Goal: Task Accomplishment & Management: Manage account settings

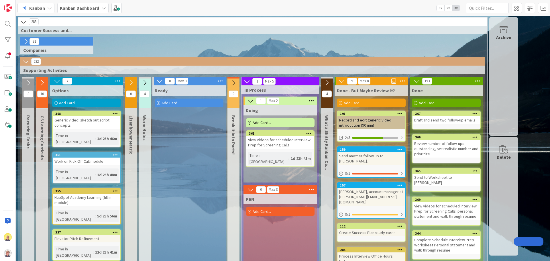
click at [434, 103] on span "Add Card..." at bounding box center [428, 102] width 18 height 5
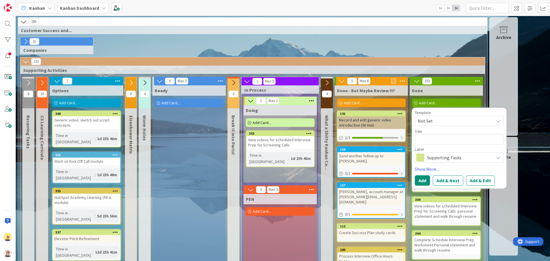
type textarea "x"
type textarea "A"
type textarea "x"
type textarea "Ap"
type textarea "x"
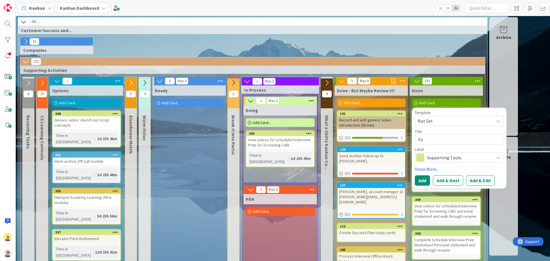
type textarea "App"
type textarea "x"
type textarea "Appl"
type textarea "x"
type textarea "Applry"
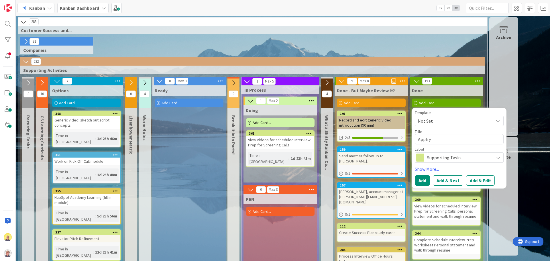
type textarea "x"
type textarea "Applry"
type textarea "x"
type textarea "Applry f"
type textarea "x"
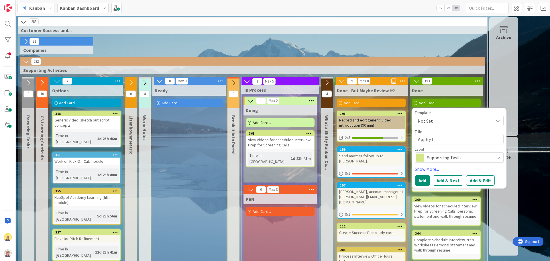
type textarea "Applry"
type textarea "x"
type textarea "Applry"
type textarea "x"
type textarea "Applr"
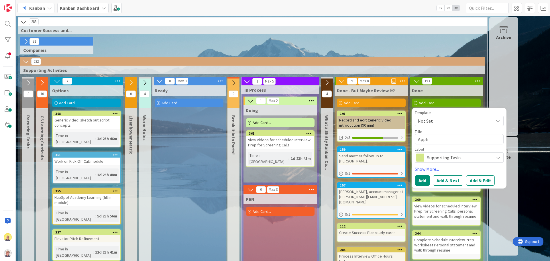
type textarea "x"
type textarea "Appl"
type textarea "x"
type textarea "Apply"
type textarea "x"
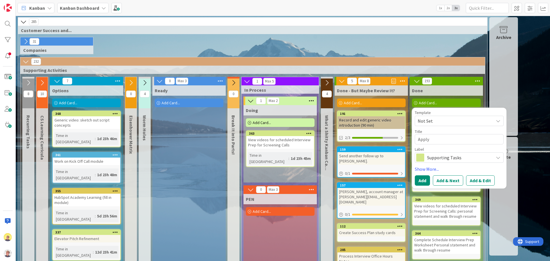
type textarea "Apply"
type textarea "x"
type textarea "Apply f"
type textarea "x"
type textarea "Apply fo"
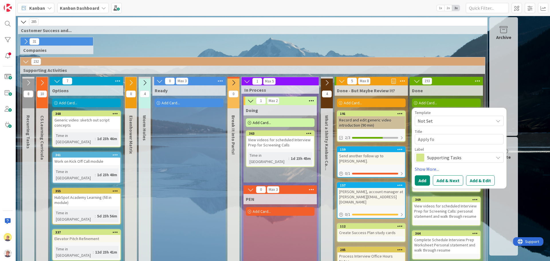
type textarea "x"
type textarea "Apply for"
type textarea "x"
type textarea "Apply for o"
type textarea "x"
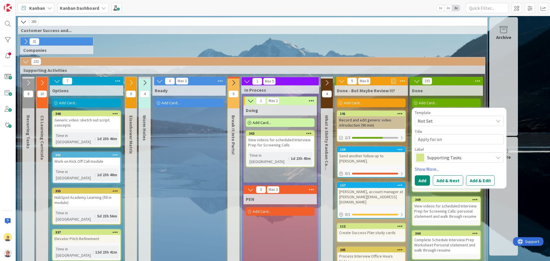
type textarea "Apply for one"
type textarea "x"
type textarea "Apply for one"
type textarea "x"
type textarea "Apply for one j"
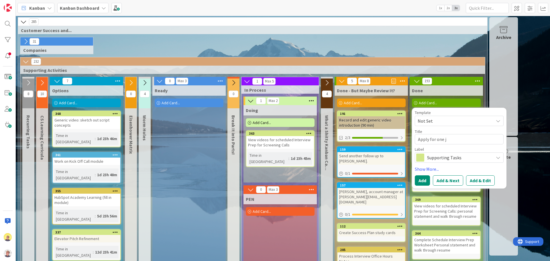
type textarea "x"
type textarea "Apply for one job"
type textarea "x"
type textarea "Apply for one job:"
type textarea "x"
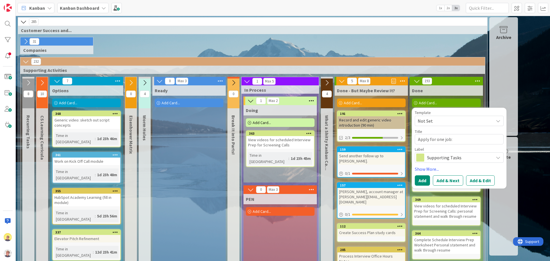
type textarea "Apply for one job:"
type textarea "x"
type textarea "Apply for one job: P"
type textarea "x"
type textarea "Apply for one job: Pr"
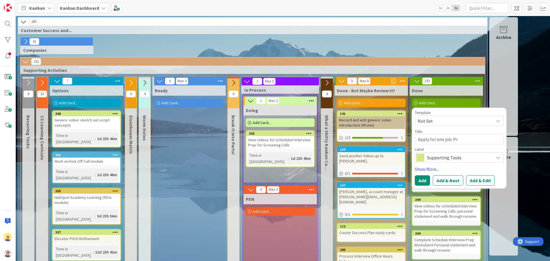
type textarea "x"
type textarea "Apply for one job: Pra"
type textarea "x"
type textarea "Apply for one job: Prac"
type textarea "x"
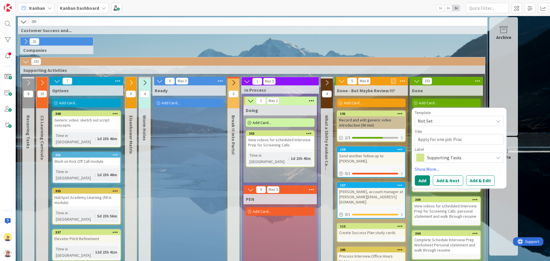
type textarea "Apply for one job: Pract"
type textarea "x"
type textarea "Apply for one job: Practi"
type textarea "x"
type textarea "Apply for one job: Practic"
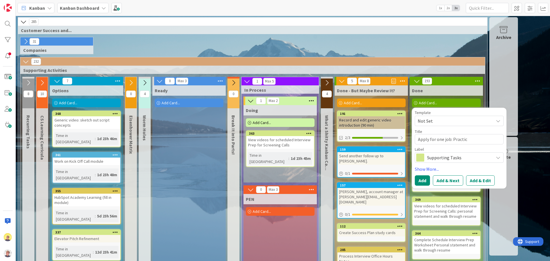
type textarea "x"
type textarea "Apply for one job: Practice"
type textarea "x"
type textarea "Apply for one job: PracticeS"
type textarea "x"
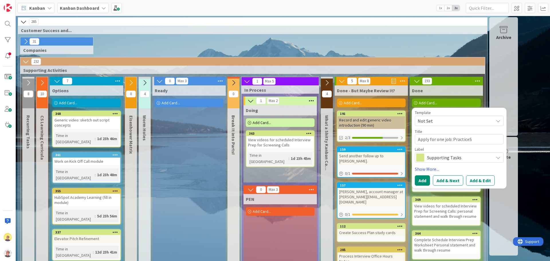
type textarea "Apply for one job: PracticeSu"
type textarea "x"
type textarea "Apply for one job: PracticeSui"
type textarea "x"
type textarea "Apply for one job: PracticeSuit"
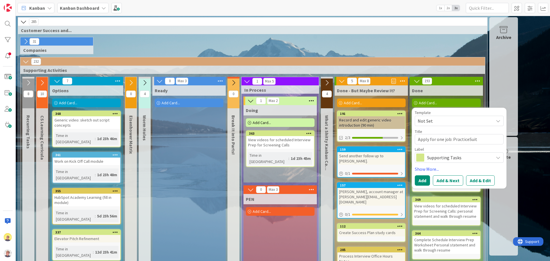
type textarea "x"
type textarea "Apply for one job: PracticeSuite"
click at [422, 180] on button "Add" at bounding box center [422, 180] width 15 height 10
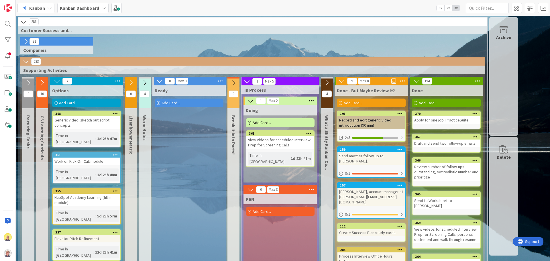
click at [423, 102] on span "Add Card..." at bounding box center [428, 102] width 18 height 5
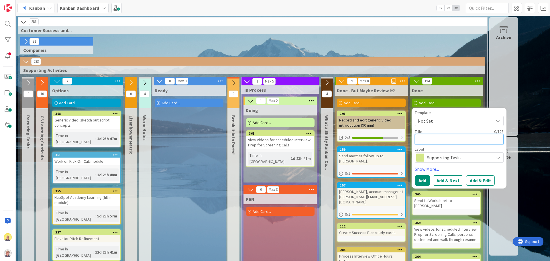
type textarea "x"
type textarea "S"
type textarea "x"
type textarea "Se"
type textarea "x"
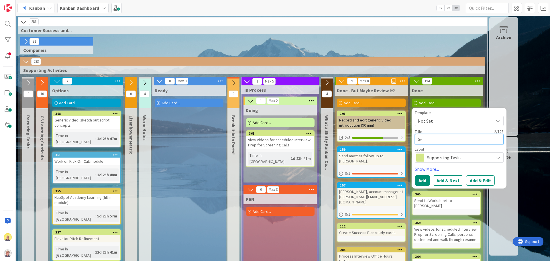
type textarea "Sen"
type textarea "x"
type textarea "Send"
type textarea "x"
type textarea "Send"
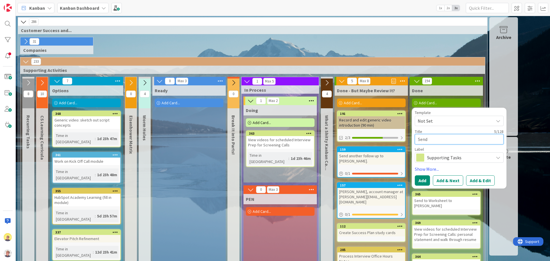
type textarea "x"
type textarea "Send o"
type textarea "x"
type textarea "Send ou"
type textarea "x"
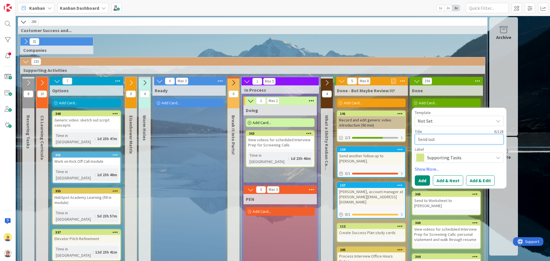
type textarea "Send out"
type textarea "x"
type textarea "Send out f"
type textarea "x"
type textarea "Send out fo"
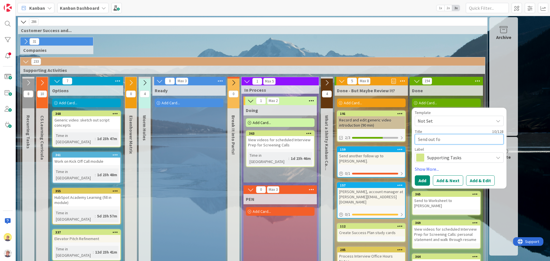
type textarea "x"
type textarea "Send out fol"
type textarea "x"
type textarea "Send out foll"
type textarea "x"
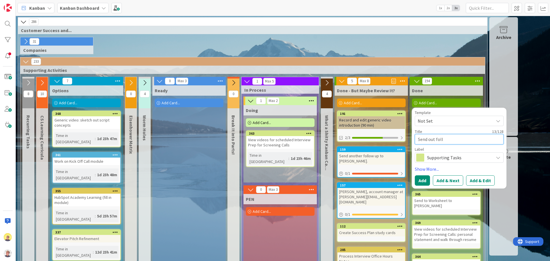
type textarea "Send out follo"
type textarea "x"
type textarea "Send out follow"
type textarea "x"
type textarea "Send out follow"
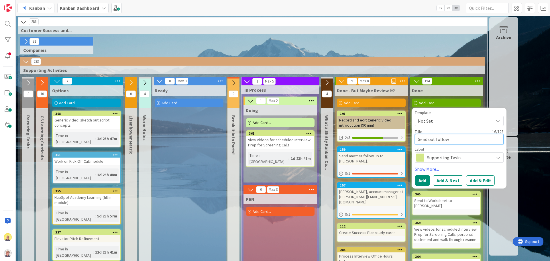
type textarea "x"
type textarea "Send out follow u"
type textarea "x"
type textarea "Send out follow up"
type textarea "x"
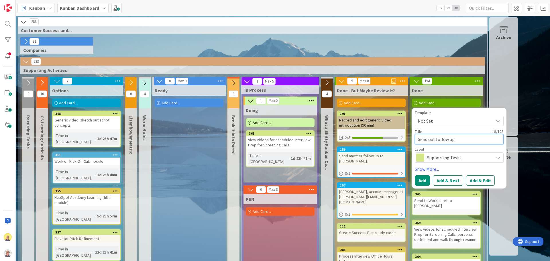
type textarea "Send out follow up"
type textarea "x"
type textarea "Send out follow up t"
type textarea "x"
type textarea "Send out follow up to"
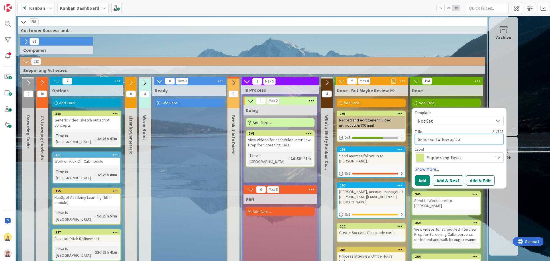
type textarea "x"
type textarea "Send out follow up to"
type textarea "x"
type textarea "Send out follow up to O"
type textarea "x"
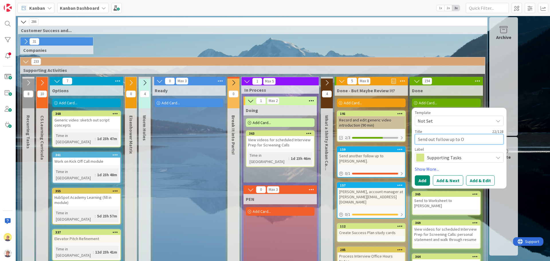
type textarea "Send out follow up to ON"
type textarea "x"
type textarea "Send out follow up to ON2"
type textarea "x"
type textarea "Send out follow up to ON24"
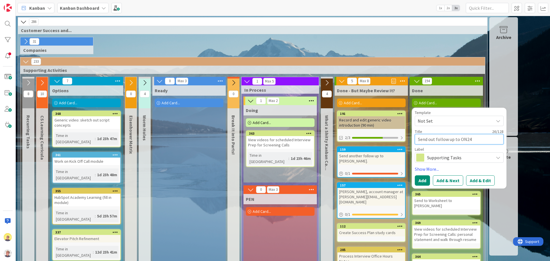
type textarea "x"
type textarea "Send out follow up to ON2"
type textarea "x"
type textarea "Send out follow up to ON"
drag, startPoint x: 465, startPoint y: 140, endPoint x: 460, endPoint y: 139, distance: 5.5
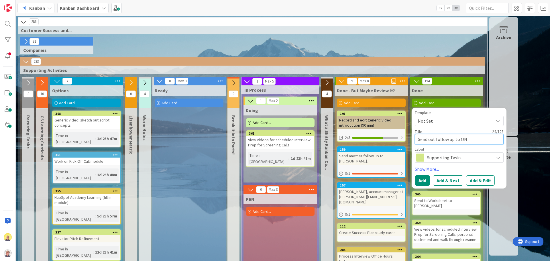
click at [460, 139] on textarea "Send out follow up to ON" at bounding box center [459, 139] width 89 height 10
type textarea "x"
type textarea "Send out follow up to C"
type textarea "x"
type textarea "Send out follow up to Ch"
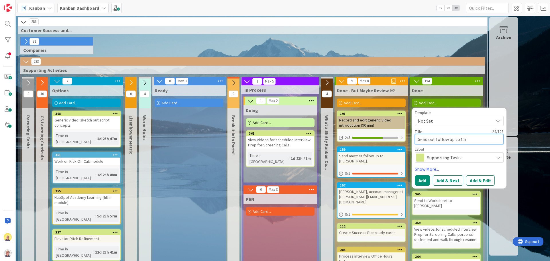
type textarea "x"
type textarea "Send out follow up to Chr"
type textarea "x"
type textarea "Send out follow up to Chri"
type textarea "x"
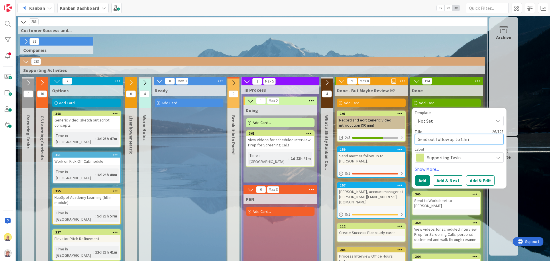
type textarea "Send out follow up to [PERSON_NAME]"
type textarea "x"
type textarea "Send out follow up to [PERSON_NAME]"
type textarea "x"
type textarea "Send out follow up to [PERSON_NAME]"
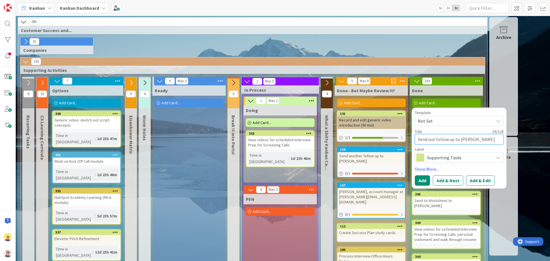
type textarea "x"
type textarea "Send out follow up to [PERSON_NAME] at"
type textarea "x"
type textarea "Send out follow up to [PERSON_NAME] at"
type textarea "x"
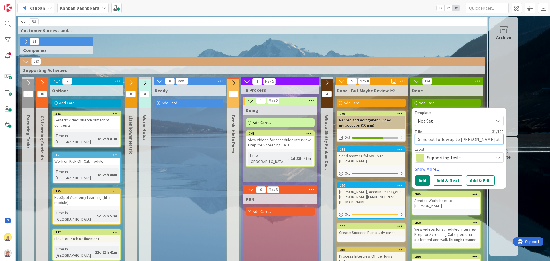
type textarea "Send out follow up to [PERSON_NAME] at T"
type textarea "x"
type textarea "Send out follow up to [PERSON_NAME] at Te"
type textarea "x"
type textarea "Send out follow up to [PERSON_NAME] at Ten"
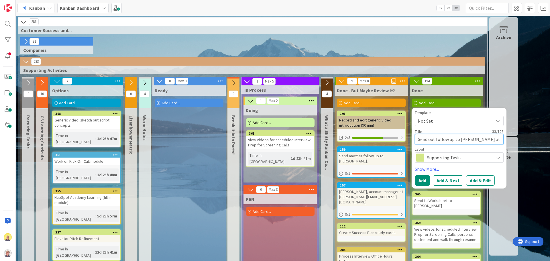
type textarea "x"
type textarea "Send out follow up to [PERSON_NAME] at [PERSON_NAME]"
type textarea "x"
type textarea "Send out follow up to [PERSON_NAME] at Tenov"
type textarea "x"
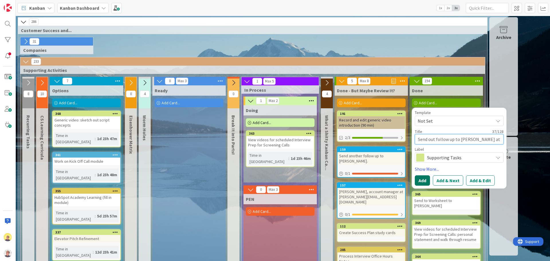
type textarea "Send out follow up to [PERSON_NAME] at Tenovi"
click at [422, 180] on button "Add" at bounding box center [422, 180] width 15 height 10
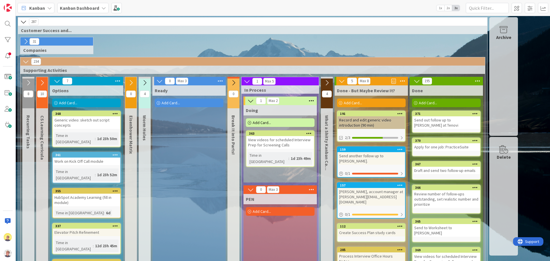
click at [438, 99] on div "Add Card..." at bounding box center [446, 103] width 69 height 9
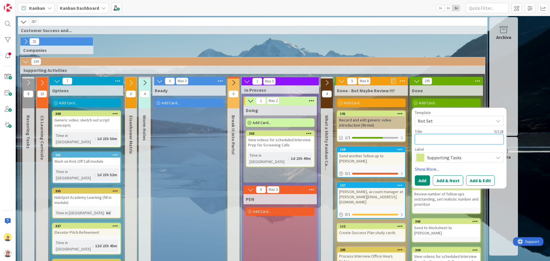
type textarea "x"
type textarea "R"
type textarea "x"
type textarea "Re"
type textarea "x"
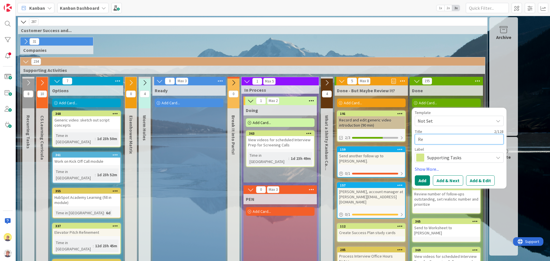
type textarea "Rev"
type textarea "x"
type textarea "Revi"
type textarea "x"
type textarea "Revie"
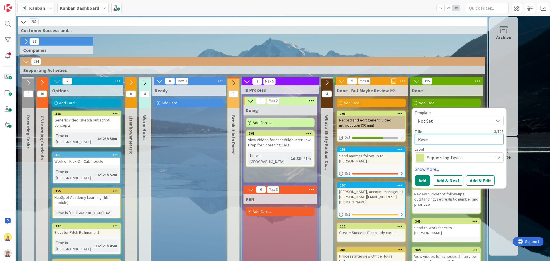
type textarea "x"
type textarea "Review"
type textarea "x"
type textarea "Review"
type textarea "x"
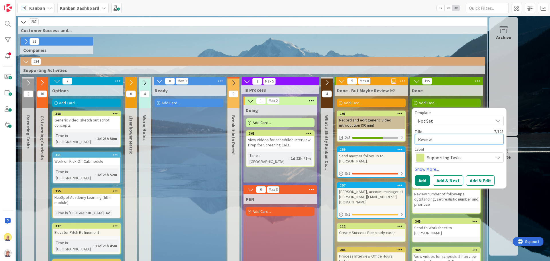
type textarea "Review n"
type textarea "x"
type textarea "Review ne"
type textarea "x"
type textarea "Review nee"
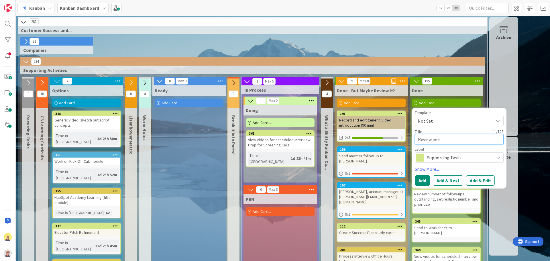
type textarea "x"
type textarea "Review need"
type textarea "x"
type textarea "Review neede"
type textarea "x"
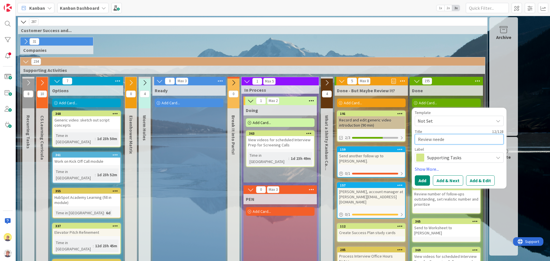
type textarea "Review needed"
type textarea "x"
type textarea "Review needed"
type textarea "x"
type textarea "Review needed s"
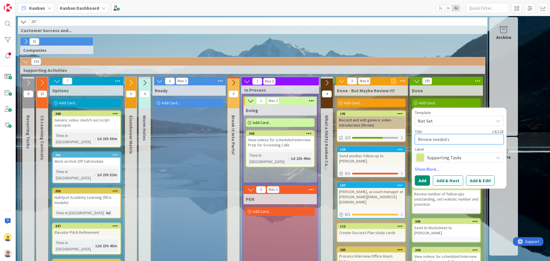
type textarea "x"
type textarea "Review needed st"
type textarea "x"
type textarea "Review needed ste"
type textarea "x"
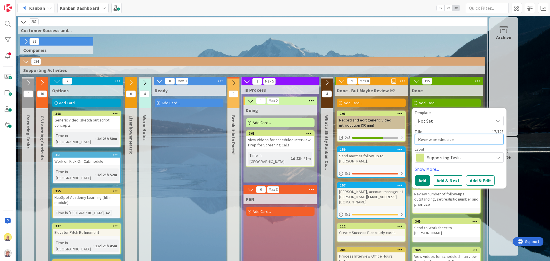
type textarea "Review needed steo"
type textarea "x"
type textarea "Review needed steop"
type textarea "x"
type textarea "Review needed steops"
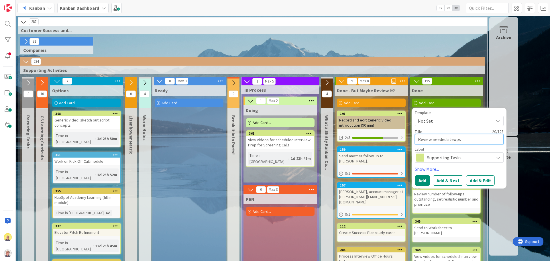
type textarea "x"
type textarea "Review needed steop"
type textarea "x"
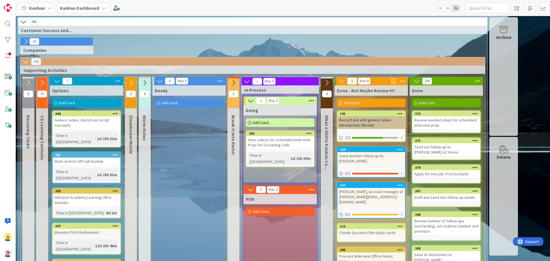
click at [421, 102] on span "Add Card..." at bounding box center [428, 102] width 18 height 5
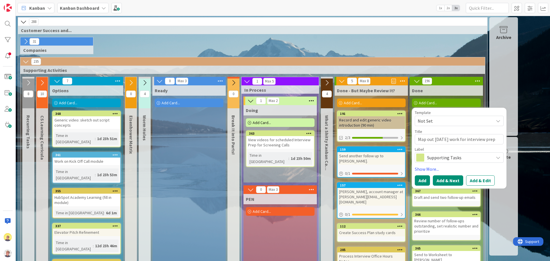
click at [440, 182] on button "Add & Next" at bounding box center [448, 180] width 30 height 10
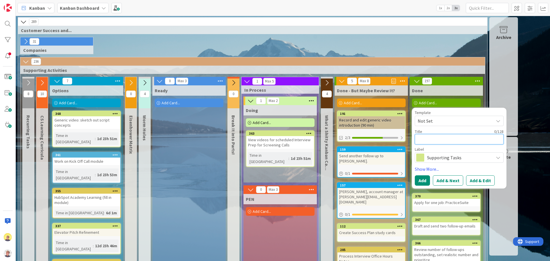
click at [427, 141] on textarea at bounding box center [459, 139] width 89 height 10
click at [454, 179] on button "Add & Next" at bounding box center [448, 180] width 30 height 10
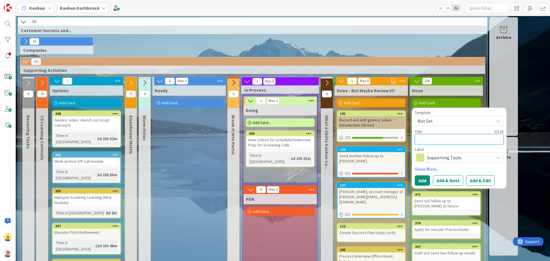
click at [424, 136] on textarea at bounding box center [459, 139] width 89 height 10
click at [425, 183] on button "Add" at bounding box center [422, 180] width 15 height 10
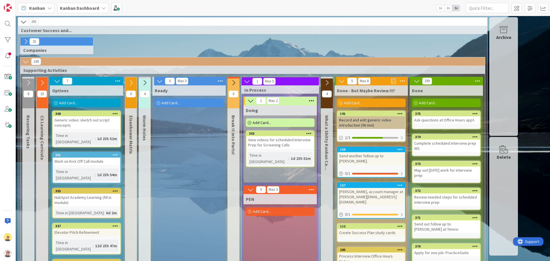
click at [474, 191] on icon at bounding box center [474, 190] width 5 height 4
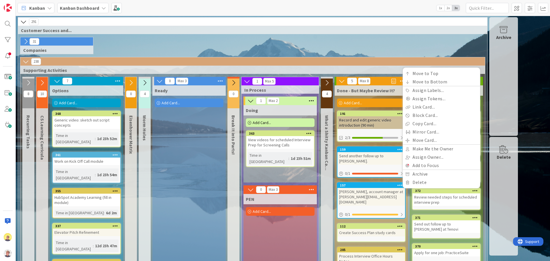
click at [282, 174] on div "Doing Add Card... 363 View videos for scheduled Interview Prep for Screening Ca…" at bounding box center [279, 143] width 73 height 77
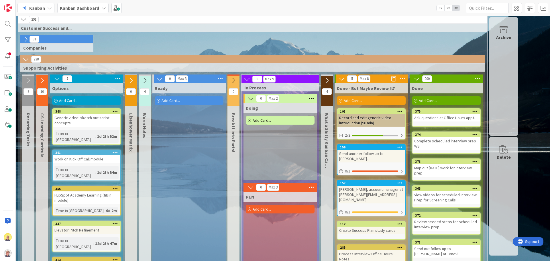
scroll to position [3, 0]
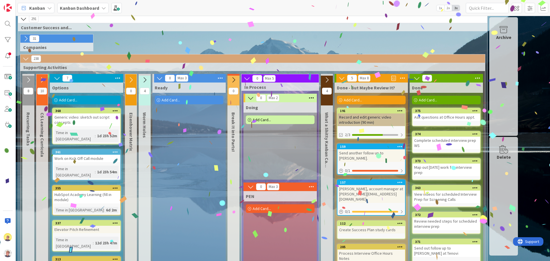
click at [475, 216] on icon at bounding box center [474, 214] width 5 height 4
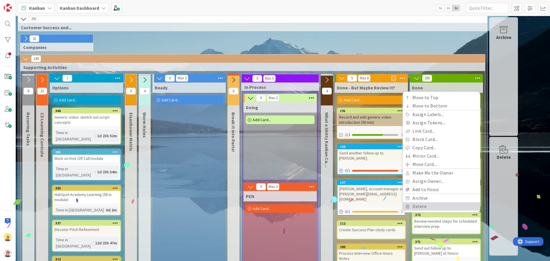
click at [425, 205] on link "Delete" at bounding box center [441, 206] width 77 height 8
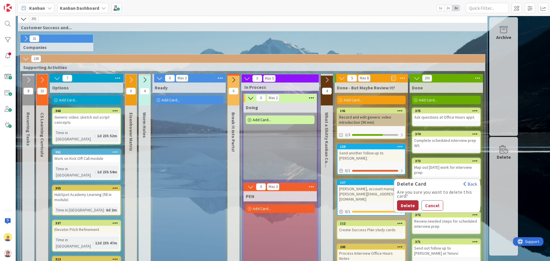
click at [406, 208] on button "Delete" at bounding box center [407, 205] width 21 height 10
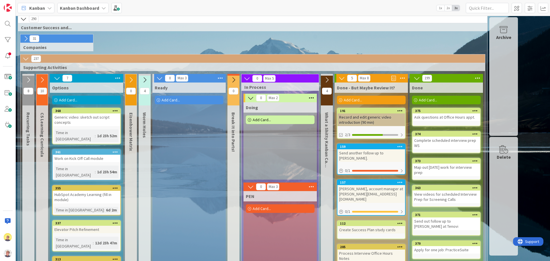
click at [179, 98] on span "Add Card..." at bounding box center [170, 99] width 18 height 5
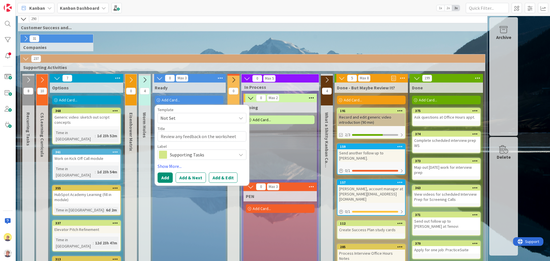
click at [215, 138] on textarea "Review any feedback on the worksheet" at bounding box center [201, 136] width 89 height 10
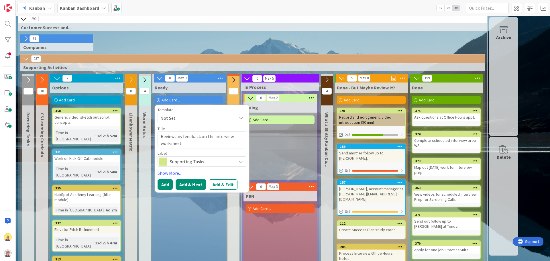
click at [199, 186] on button "Add & Next" at bounding box center [191, 184] width 30 height 10
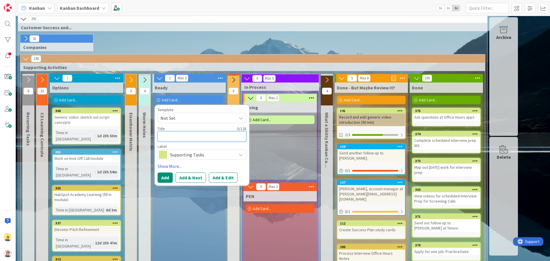
click at [174, 137] on textarea at bounding box center [201, 136] width 89 height 10
click at [179, 178] on button "Add & Next" at bounding box center [191, 177] width 30 height 10
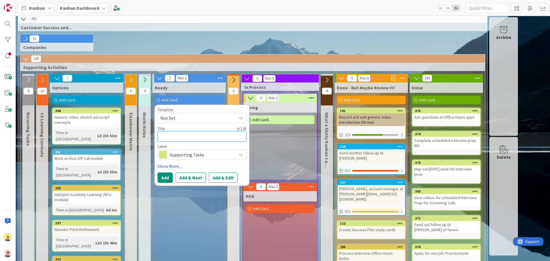
click at [202, 138] on textarea at bounding box center [201, 136] width 89 height 10
click at [180, 180] on button "Add & Next" at bounding box center [191, 177] width 30 height 10
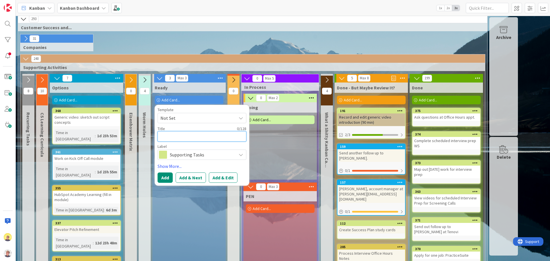
click at [178, 139] on textarea at bounding box center [201, 136] width 89 height 10
click at [181, 180] on button "Add & Next" at bounding box center [191, 177] width 30 height 10
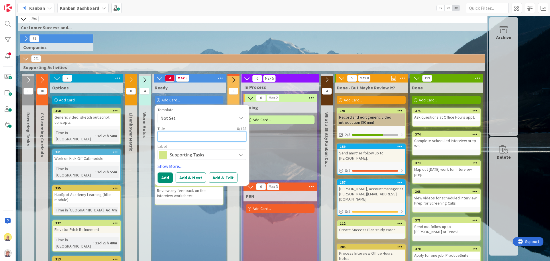
click at [174, 131] on textarea at bounding box center [201, 136] width 89 height 10
click at [190, 181] on button "Add & Next" at bounding box center [191, 177] width 30 height 10
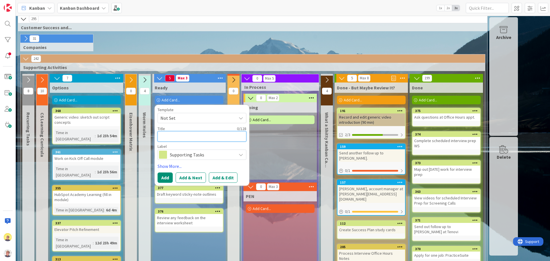
click at [209, 139] on textarea at bounding box center [201, 136] width 89 height 10
click at [180, 178] on button "Add & Next" at bounding box center [191, 177] width 30 height 10
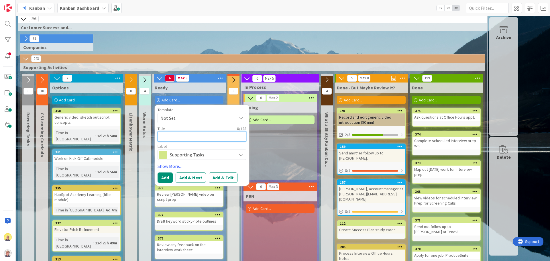
click at [206, 138] on textarea at bounding box center [201, 136] width 89 height 10
click at [163, 178] on button "Add" at bounding box center [164, 177] width 15 height 10
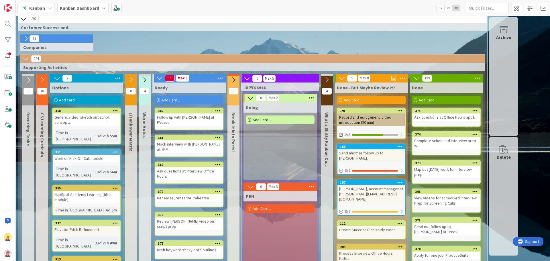
click at [167, 101] on span "Add Card..." at bounding box center [170, 99] width 18 height 5
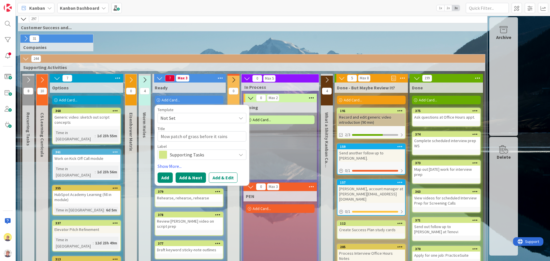
click at [186, 180] on button "Add & Next" at bounding box center [191, 177] width 30 height 10
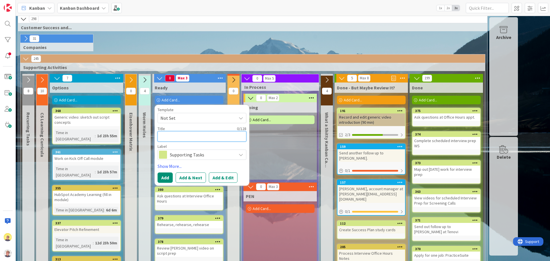
click at [198, 136] on textarea at bounding box center [201, 136] width 89 height 10
click at [187, 180] on button "Add & Next" at bounding box center [191, 177] width 30 height 10
click at [179, 135] on textarea at bounding box center [201, 136] width 89 height 10
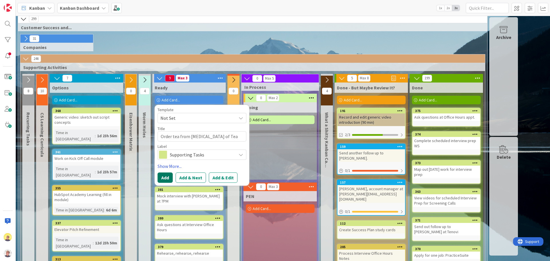
click at [162, 176] on button "Add" at bounding box center [164, 177] width 15 height 10
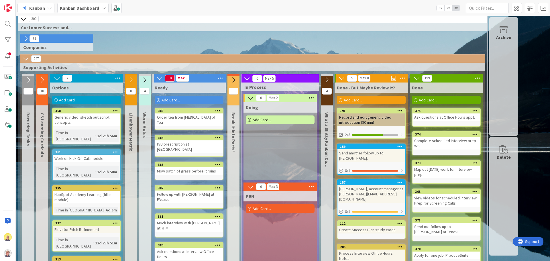
click at [182, 119] on div "Order tea from [MEDICAL_DATA] of Tea" at bounding box center [189, 119] width 68 height 13
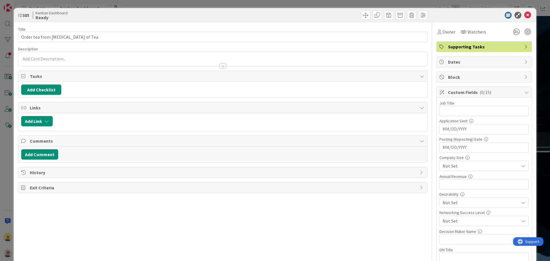
click at [462, 48] on span "Supporting Tasks" at bounding box center [484, 46] width 73 height 7
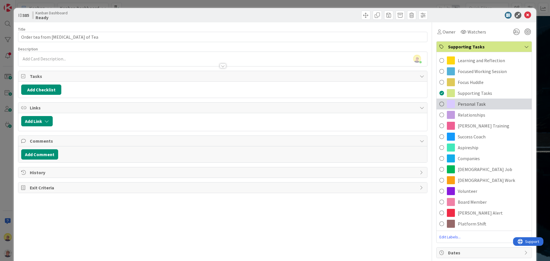
click at [456, 108] on div "Personal Task" at bounding box center [483, 104] width 95 height 11
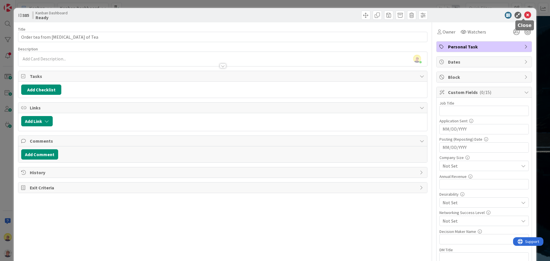
click at [524, 17] on icon at bounding box center [527, 15] width 7 height 7
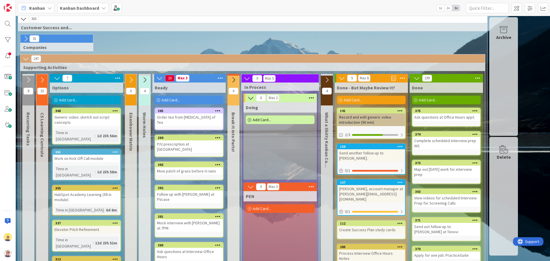
click at [186, 141] on div "P/U prescription at [GEOGRAPHIC_DATA]" at bounding box center [189, 146] width 68 height 13
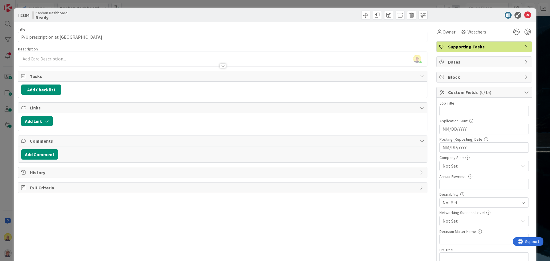
click at [492, 46] on span "Supporting Tasks" at bounding box center [484, 46] width 73 height 7
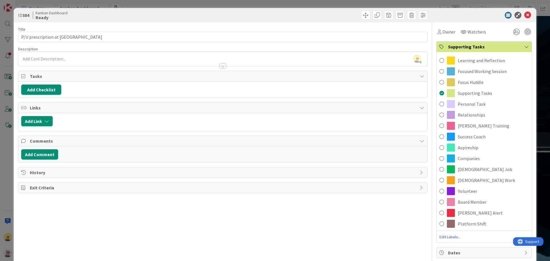
click at [461, 100] on div "Personal Task" at bounding box center [483, 104] width 95 height 11
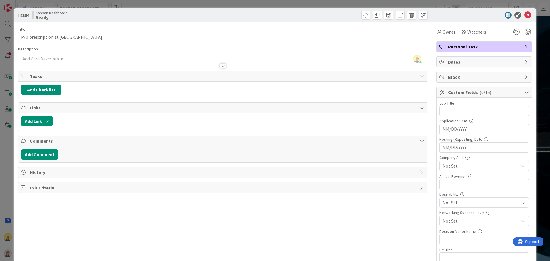
click at [525, 14] on icon at bounding box center [527, 15] width 7 height 7
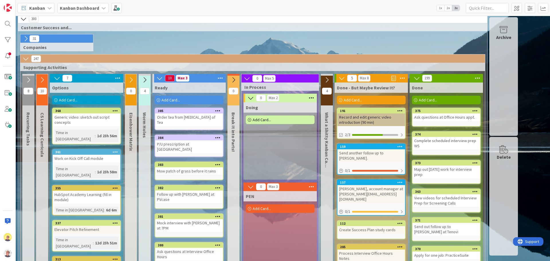
click at [177, 167] on div "Mow patch of grass before it rains" at bounding box center [189, 170] width 68 height 7
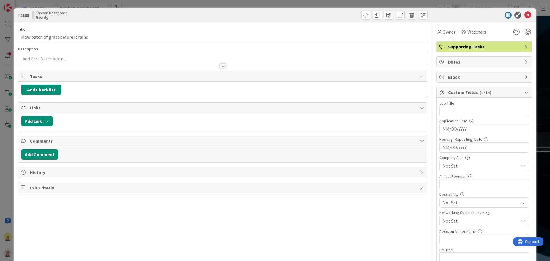
click at [482, 49] on span "Supporting Tasks" at bounding box center [484, 46] width 73 height 7
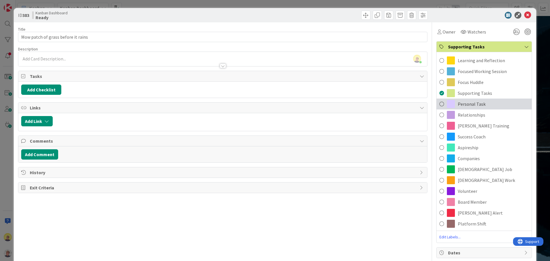
click at [447, 106] on span at bounding box center [451, 104] width 8 height 8
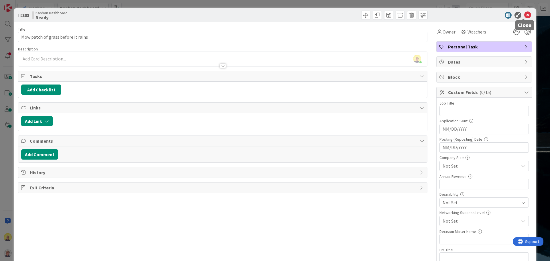
click at [524, 15] on icon at bounding box center [527, 15] width 7 height 7
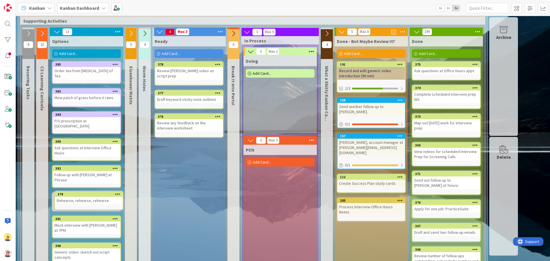
scroll to position [57, 0]
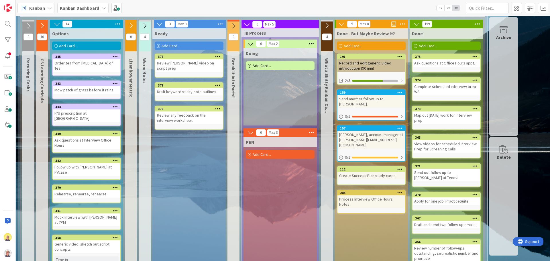
click at [111, 163] on div "Follow up with [PERSON_NAME] at PVcase" at bounding box center [87, 169] width 68 height 13
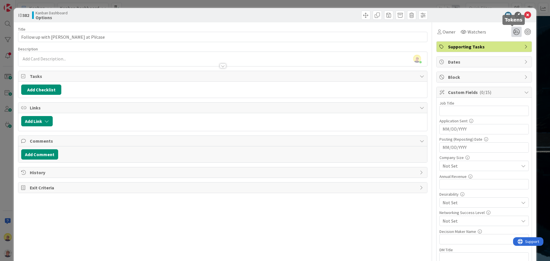
click at [513, 33] on icon at bounding box center [516, 32] width 10 height 10
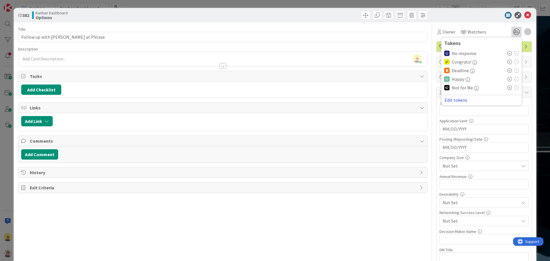
click at [453, 102] on button "Edit tokens" at bounding box center [455, 99] width 23 height 5
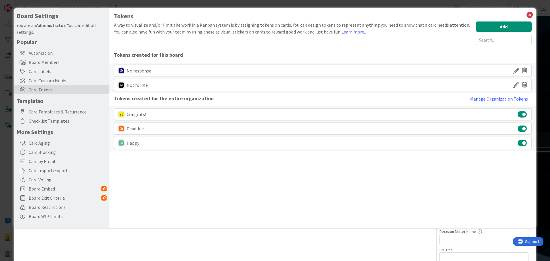
click at [525, 84] on icon at bounding box center [524, 85] width 5 height 10
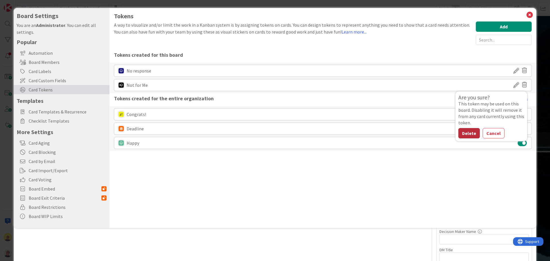
click at [470, 133] on button "Delete" at bounding box center [468, 133] width 21 height 10
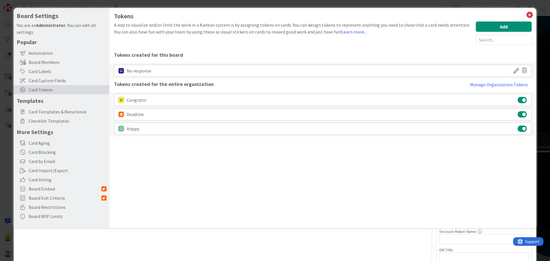
click at [523, 71] on icon at bounding box center [524, 71] width 5 height 10
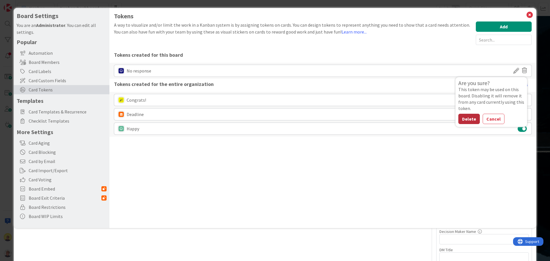
click at [468, 122] on button "Delete" at bounding box center [468, 119] width 21 height 10
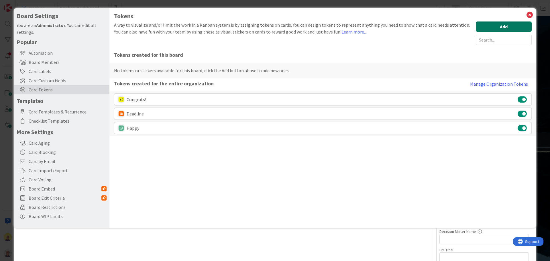
click at [499, 27] on button "Add" at bounding box center [504, 26] width 56 height 10
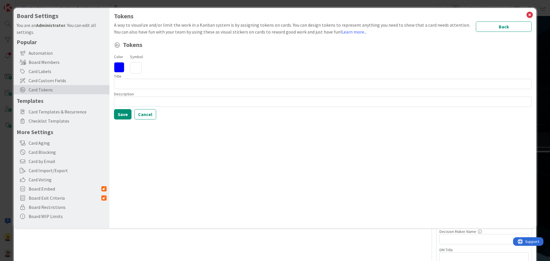
click at [137, 71] on icon at bounding box center [135, 67] width 11 height 11
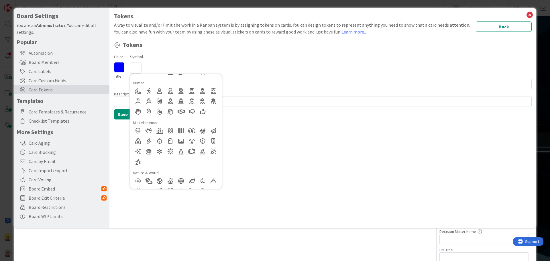
scroll to position [135, 0]
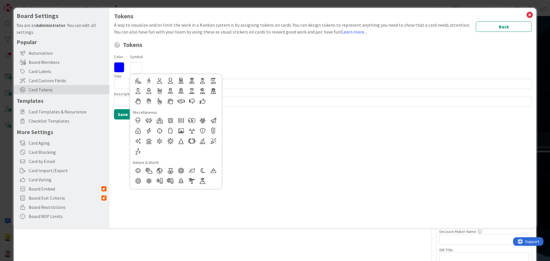
click at [147, 132] on div at bounding box center [149, 131] width 10 height 10
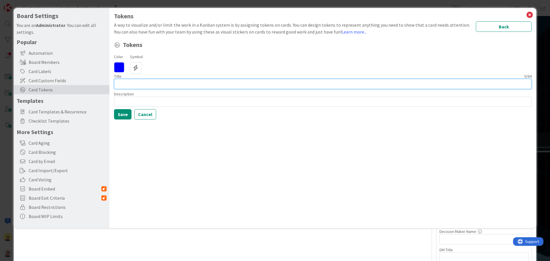
click at [140, 82] on input at bounding box center [322, 84] width 417 height 10
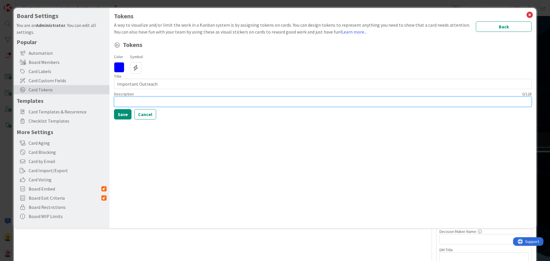
click at [133, 99] on input at bounding box center [322, 101] width 417 height 10
click at [120, 71] on icon at bounding box center [119, 67] width 10 height 10
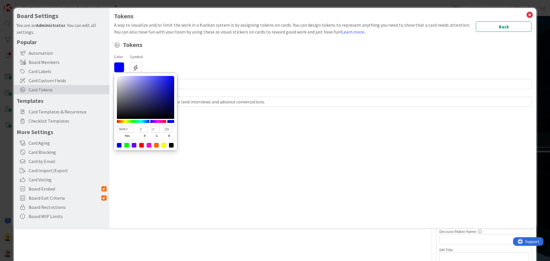
click at [164, 146] on div at bounding box center [163, 145] width 5 height 5
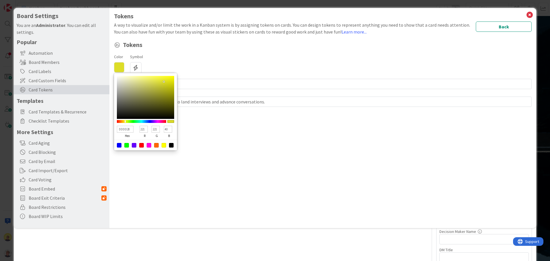
click at [164, 82] on div at bounding box center [145, 97] width 57 height 43
click at [155, 75] on div "DDDD28 hex 221 r 221 g 40 b 100 a" at bounding box center [145, 111] width 63 height 77
click at [168, 79] on div at bounding box center [145, 97] width 57 height 43
click at [171, 78] on div at bounding box center [145, 97] width 57 height 43
click at [171, 77] on div at bounding box center [145, 97] width 57 height 43
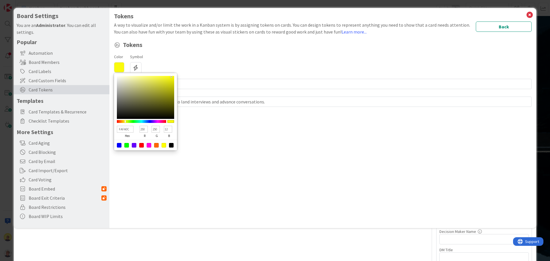
click at [163, 144] on div at bounding box center [163, 145] width 5 height 5
drag, startPoint x: 146, startPoint y: 129, endPoint x: 142, endPoint y: 129, distance: 3.7
click at [142, 129] on input "255" at bounding box center [143, 129] width 8 height 7
drag, startPoint x: 146, startPoint y: 128, endPoint x: 142, endPoint y: 129, distance: 3.8
click at [142, 129] on input "260" at bounding box center [143, 129] width 8 height 7
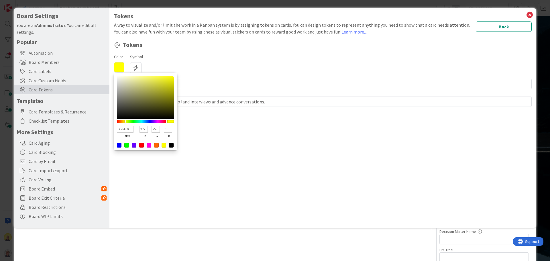
click at [158, 168] on div "Tokens A way to visualize and/or limit the work in a Kanban system is by assign…" at bounding box center [322, 118] width 427 height 220
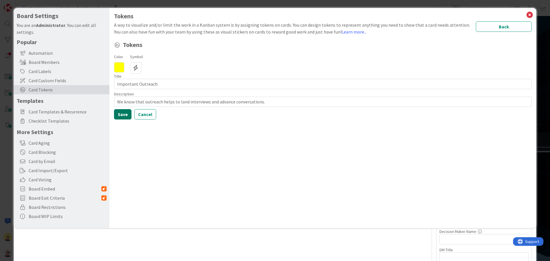
click at [127, 117] on button "Save" at bounding box center [122, 114] width 17 height 10
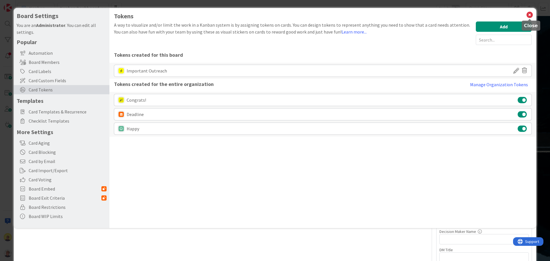
click at [531, 15] on icon at bounding box center [529, 15] width 7 height 8
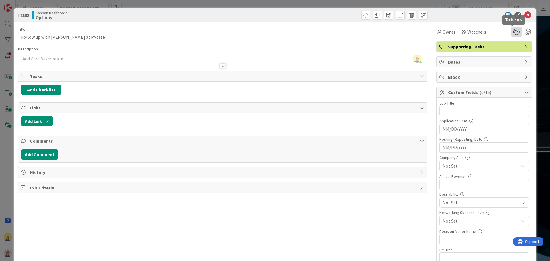
click at [515, 31] on icon at bounding box center [516, 32] width 10 height 10
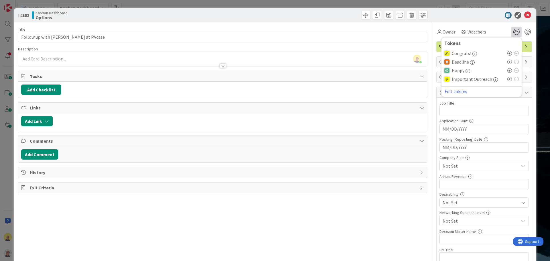
click at [452, 80] on span "Important Outreach" at bounding box center [472, 78] width 40 height 5
click at [507, 80] on icon at bounding box center [509, 79] width 5 height 5
click at [524, 14] on icon at bounding box center [527, 15] width 7 height 7
